Goal: Task Accomplishment & Management: Manage account settings

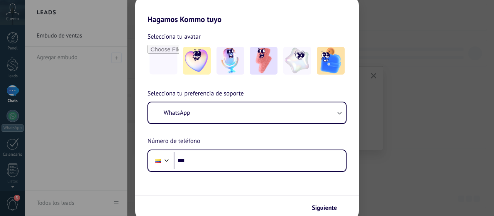
click at [13, 69] on div "Hagamos Kommo tuyo Selecciona tu avatar Selecciona tu preferencia de soporte Wh…" at bounding box center [247, 108] width 494 height 216
click at [12, 68] on div "Hagamos Kommo tuyo Selecciona tu avatar Selecciona tu preferencia de soporte Wh…" at bounding box center [247, 108] width 494 height 216
click at [14, 36] on div "Hagamos Kommo tuyo Selecciona tu avatar Selecciona tu preferencia de soporte Wh…" at bounding box center [247, 108] width 494 height 216
click at [268, 174] on form "Selecciona tu avatar Selecciona tu preferencia de soporte WhatsApp Número de te…" at bounding box center [247, 122] width 224 height 196
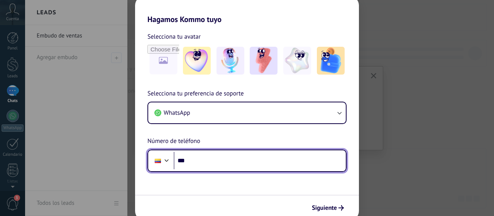
click at [263, 164] on input "***" at bounding box center [260, 161] width 172 height 18
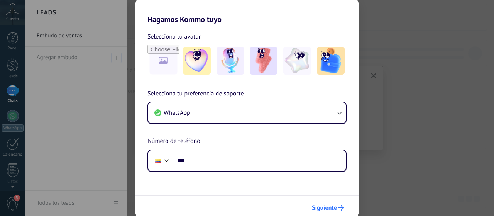
click at [330, 203] on button "Siguiente" at bounding box center [327, 207] width 39 height 13
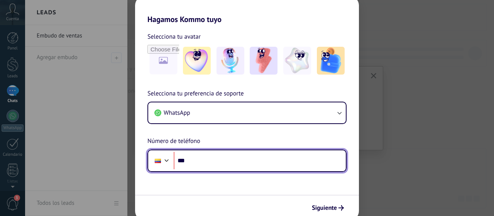
click at [293, 156] on input "***" at bounding box center [260, 161] width 172 height 18
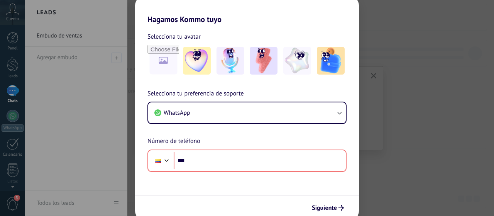
click at [11, 35] on div "Hagamos Kommo tuyo Selecciona tu avatar Selecciona tu preferencia de soporte Wh…" at bounding box center [247, 108] width 494 height 216
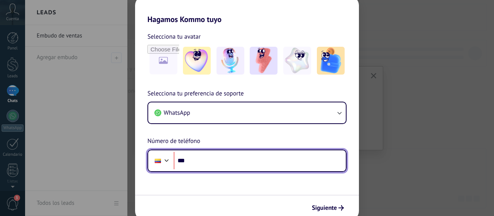
click at [192, 162] on input "***" at bounding box center [260, 161] width 172 height 18
type input "**********"
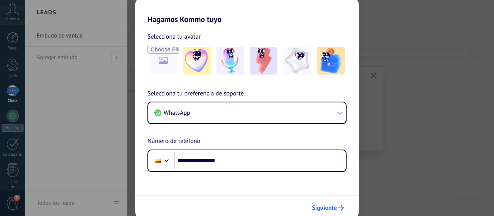
click at [323, 209] on span "Siguiente" at bounding box center [324, 207] width 25 height 5
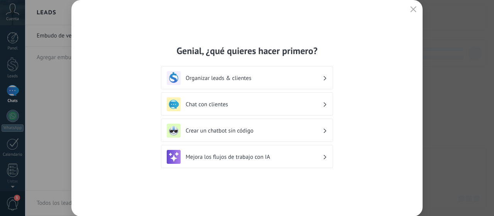
click at [413, 10] on use "button" at bounding box center [414, 9] width 6 height 6
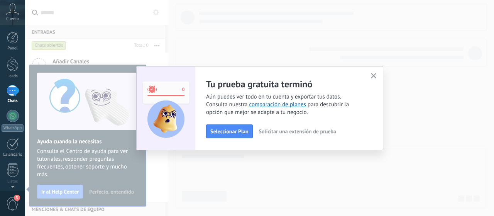
click at [374, 74] on icon "button" at bounding box center [374, 76] width 6 height 6
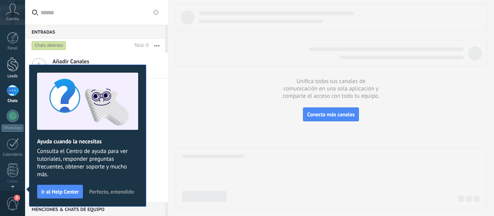
click at [12, 66] on div at bounding box center [13, 64] width 12 height 14
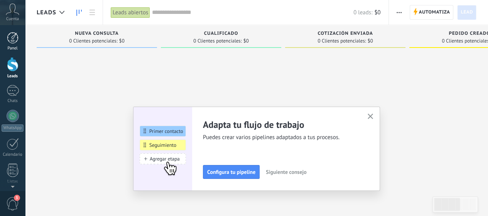
click at [12, 45] on link "Panel" at bounding box center [12, 41] width 25 height 19
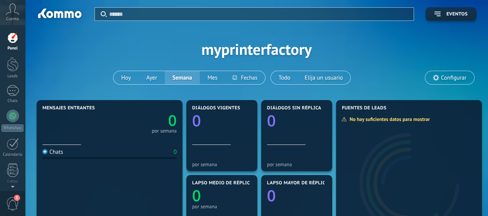
click at [8, 8] on icon at bounding box center [13, 9] width 14 height 12
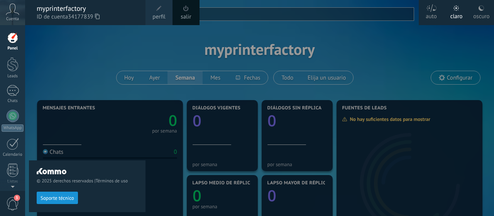
click at [342, 29] on div at bounding box center [272, 108] width 494 height 216
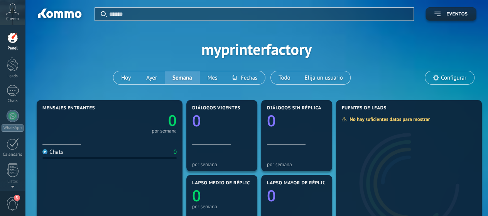
click at [10, 10] on icon at bounding box center [13, 9] width 14 height 12
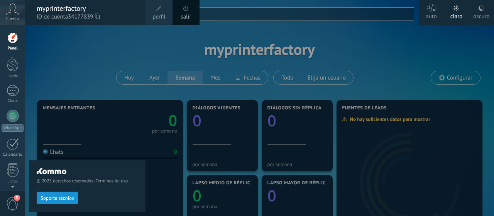
click at [63, 12] on div "myprinterfactory" at bounding box center [87, 8] width 101 height 8
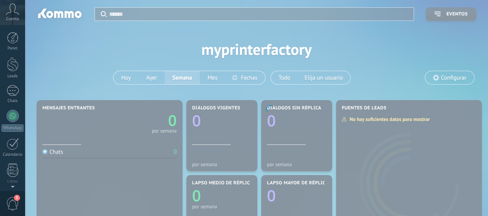
scroll to position [105, 0]
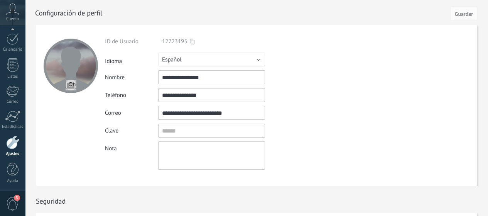
click at [11, 12] on use at bounding box center [12, 8] width 13 height 11
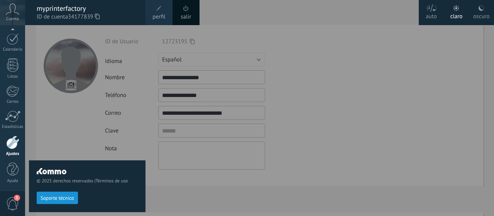
click at [190, 15] on link "salir" at bounding box center [186, 17] width 10 height 8
